Goal: Task Accomplishment & Management: Manage account settings

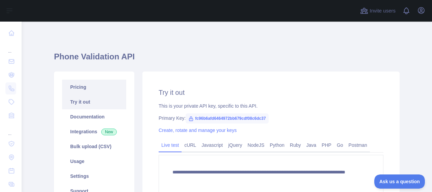
click at [99, 87] on div "**********" at bounding box center [226, 143] width 345 height 185
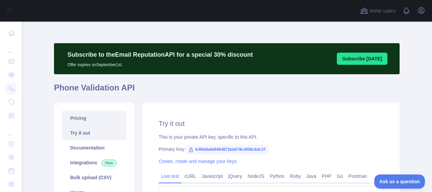
click at [90, 117] on link "Pricing" at bounding box center [94, 118] width 64 height 15
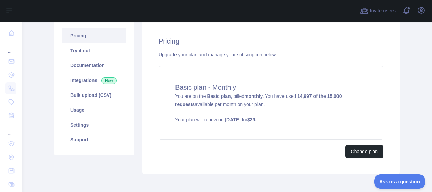
scroll to position [84, 0]
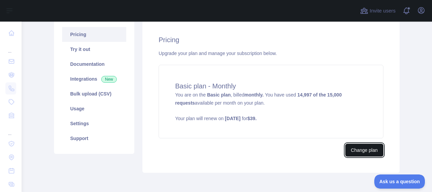
click at [359, 149] on button "Change plan" at bounding box center [364, 150] width 38 height 13
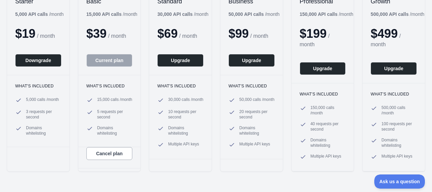
scroll to position [121, 0]
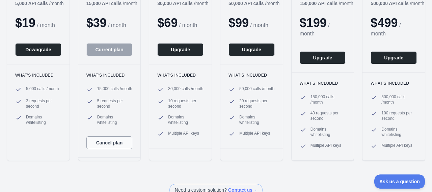
click at [96, 147] on button "Cancel plan" at bounding box center [109, 142] width 46 height 13
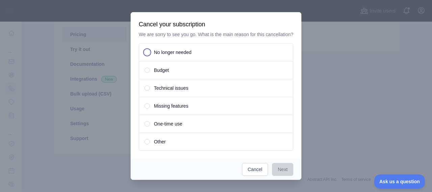
click at [145, 73] on span at bounding box center [146, 69] width 5 height 5
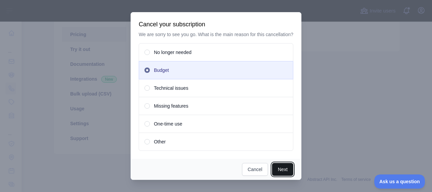
click at [281, 175] on button "Next" at bounding box center [282, 169] width 21 height 13
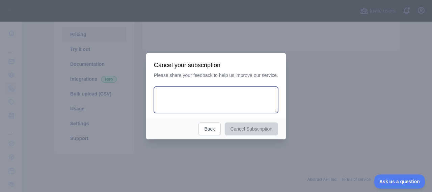
click at [212, 89] on textarea at bounding box center [216, 100] width 124 height 26
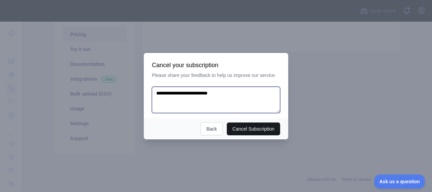
type textarea "**********"
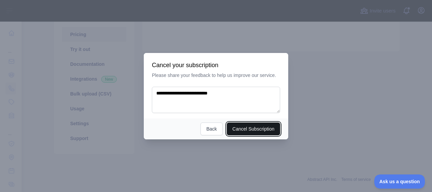
click at [264, 126] on button "Cancel Subscription" at bounding box center [254, 128] width 54 height 13
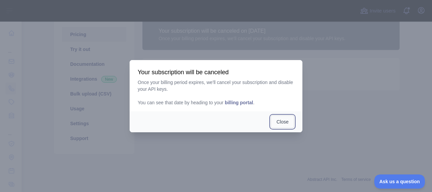
click at [279, 121] on button "Close" at bounding box center [282, 121] width 24 height 13
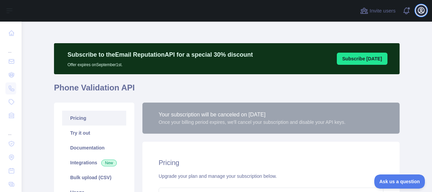
click at [420, 11] on icon "button" at bounding box center [421, 10] width 6 height 6
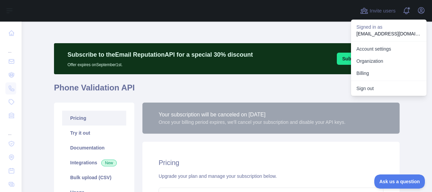
click at [165, 33] on div "Subscribe to the Email Reputation API for a special 30 % discount Offer expires…" at bounding box center [226, 184] width 345 height 324
